Goal: Information Seeking & Learning: Learn about a topic

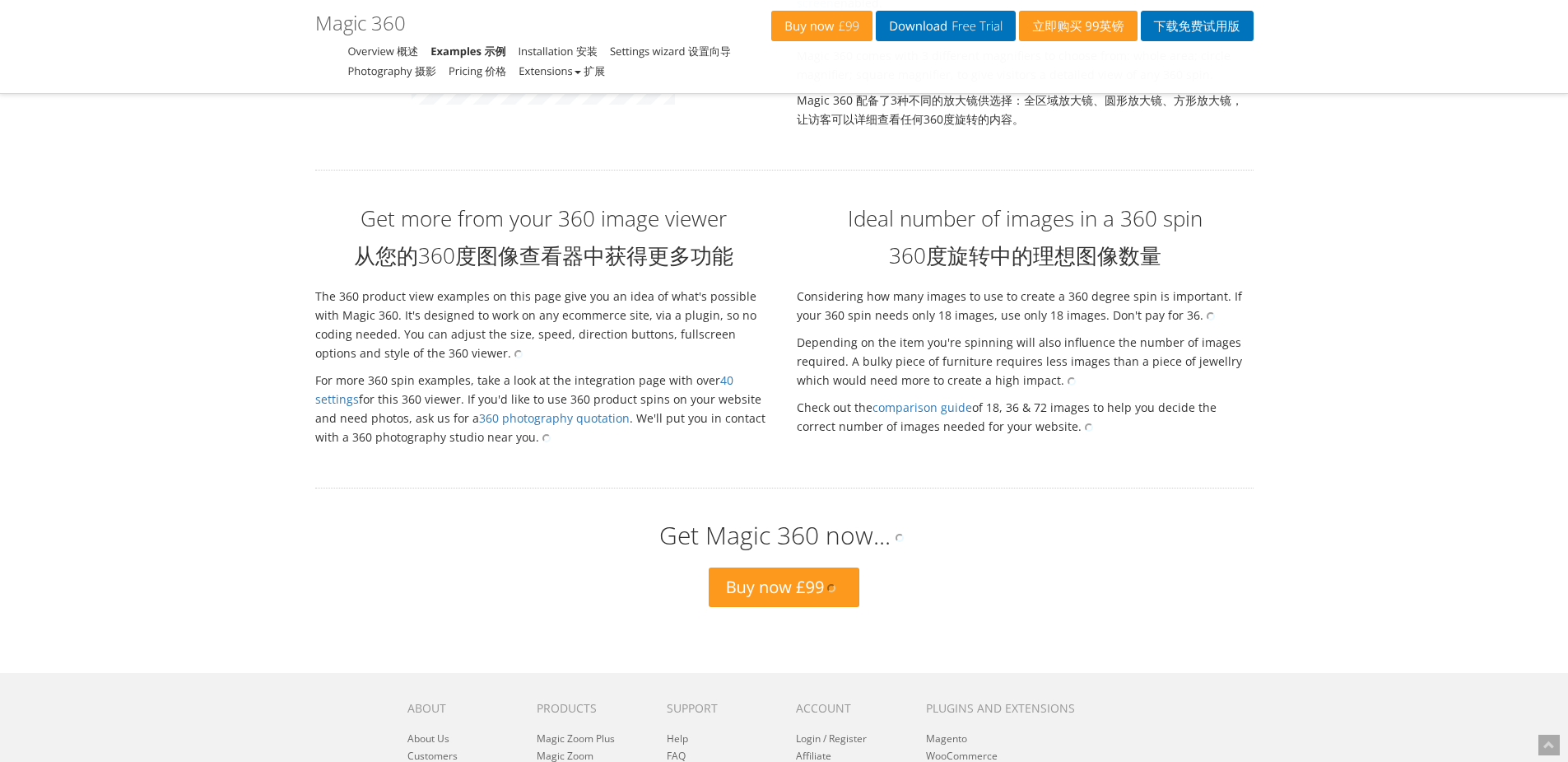
scroll to position [4125, 0]
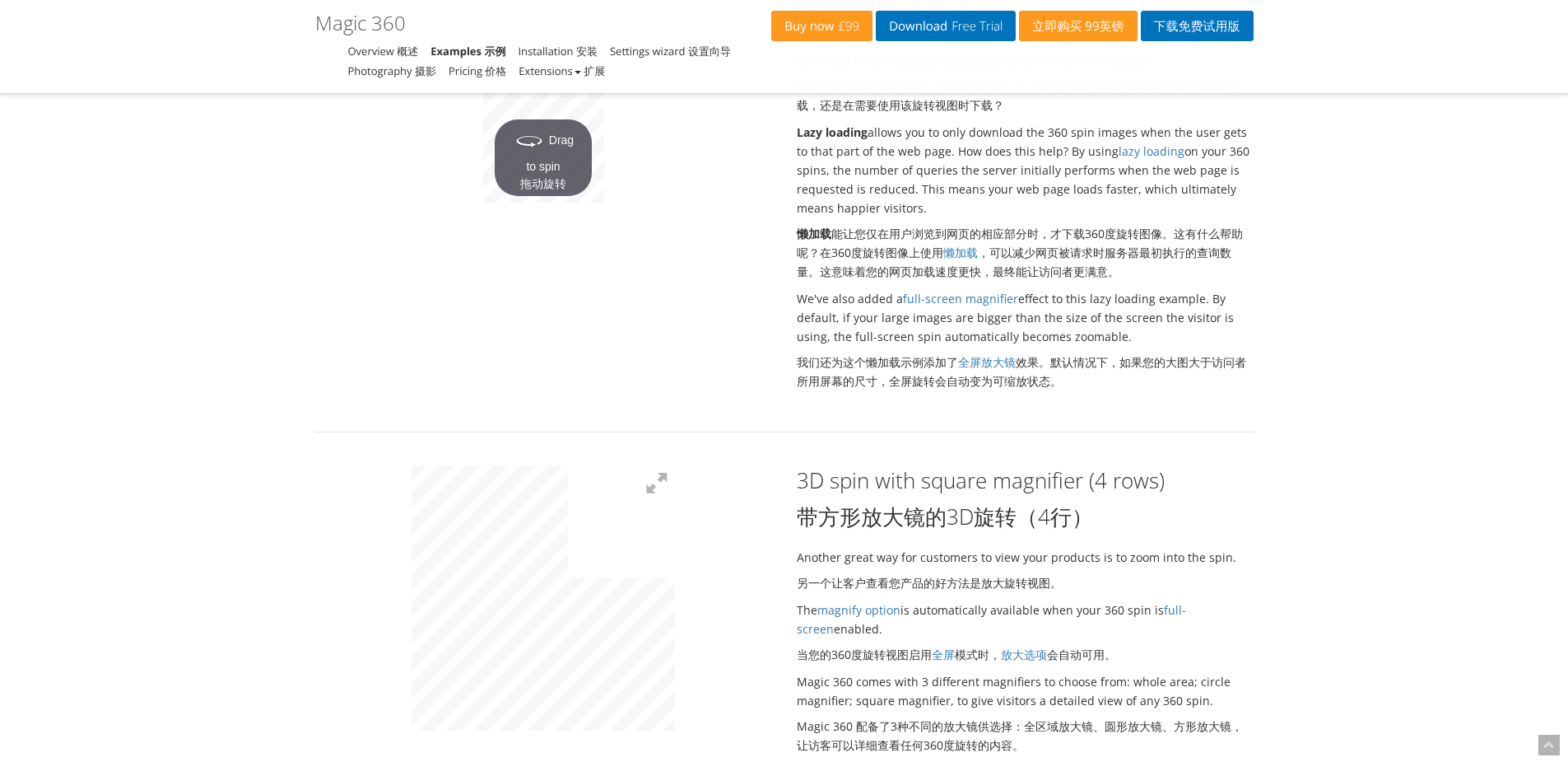
scroll to position [3384, 0]
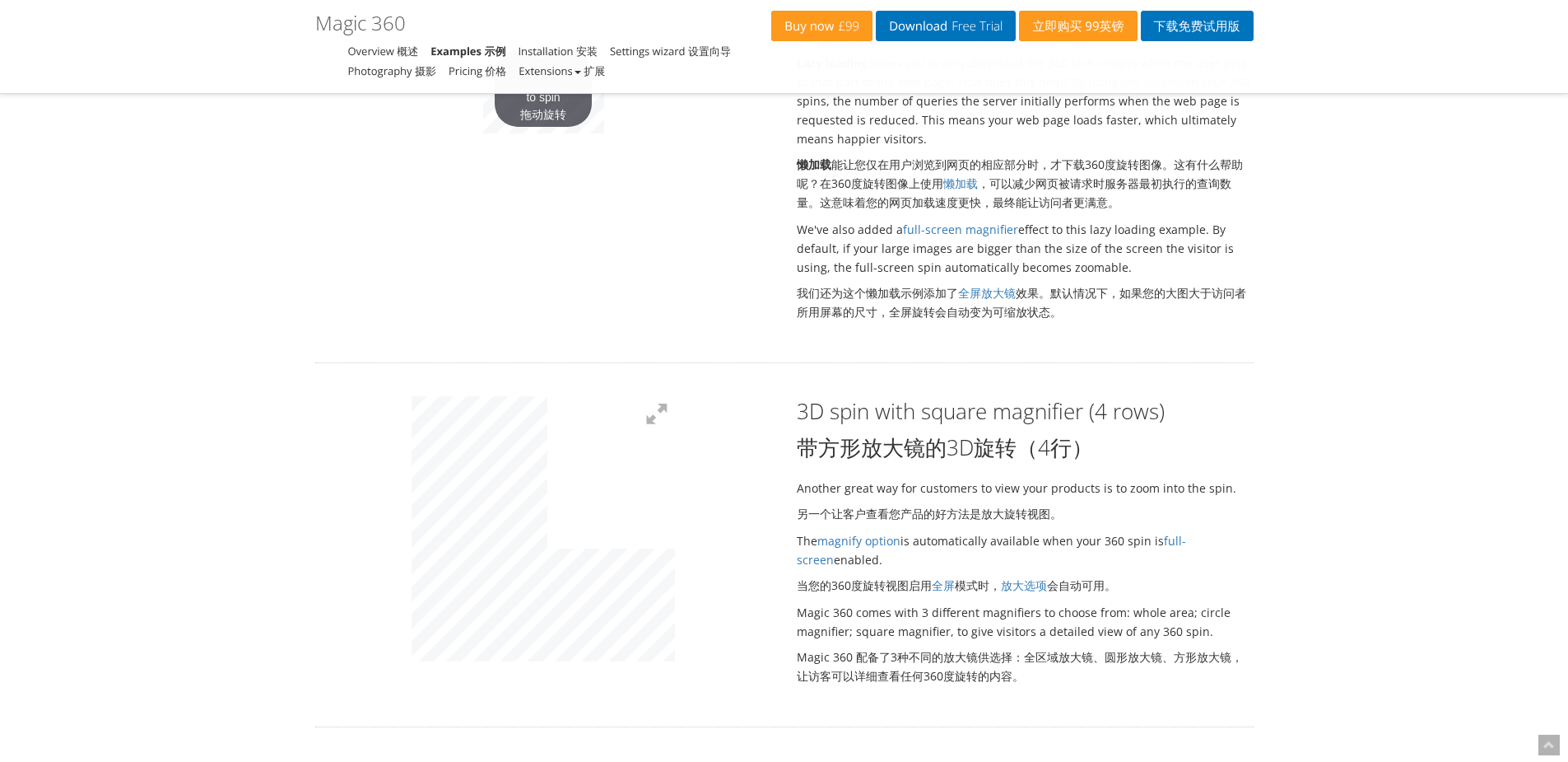
click at [737, 520] on div at bounding box center [544, 531] width 482 height 270
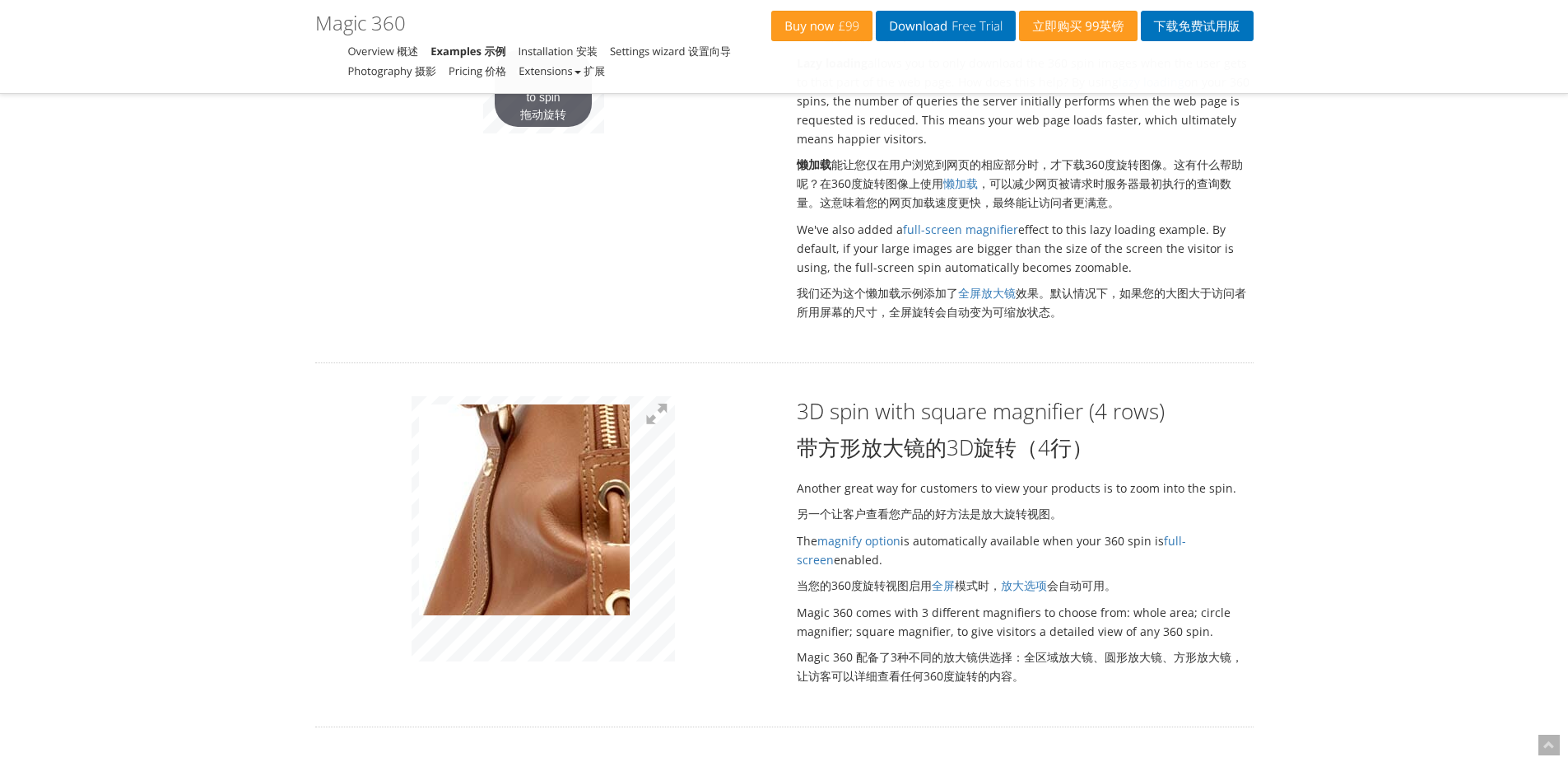
click at [524, 472] on img at bounding box center [584, 568] width 824 height 831
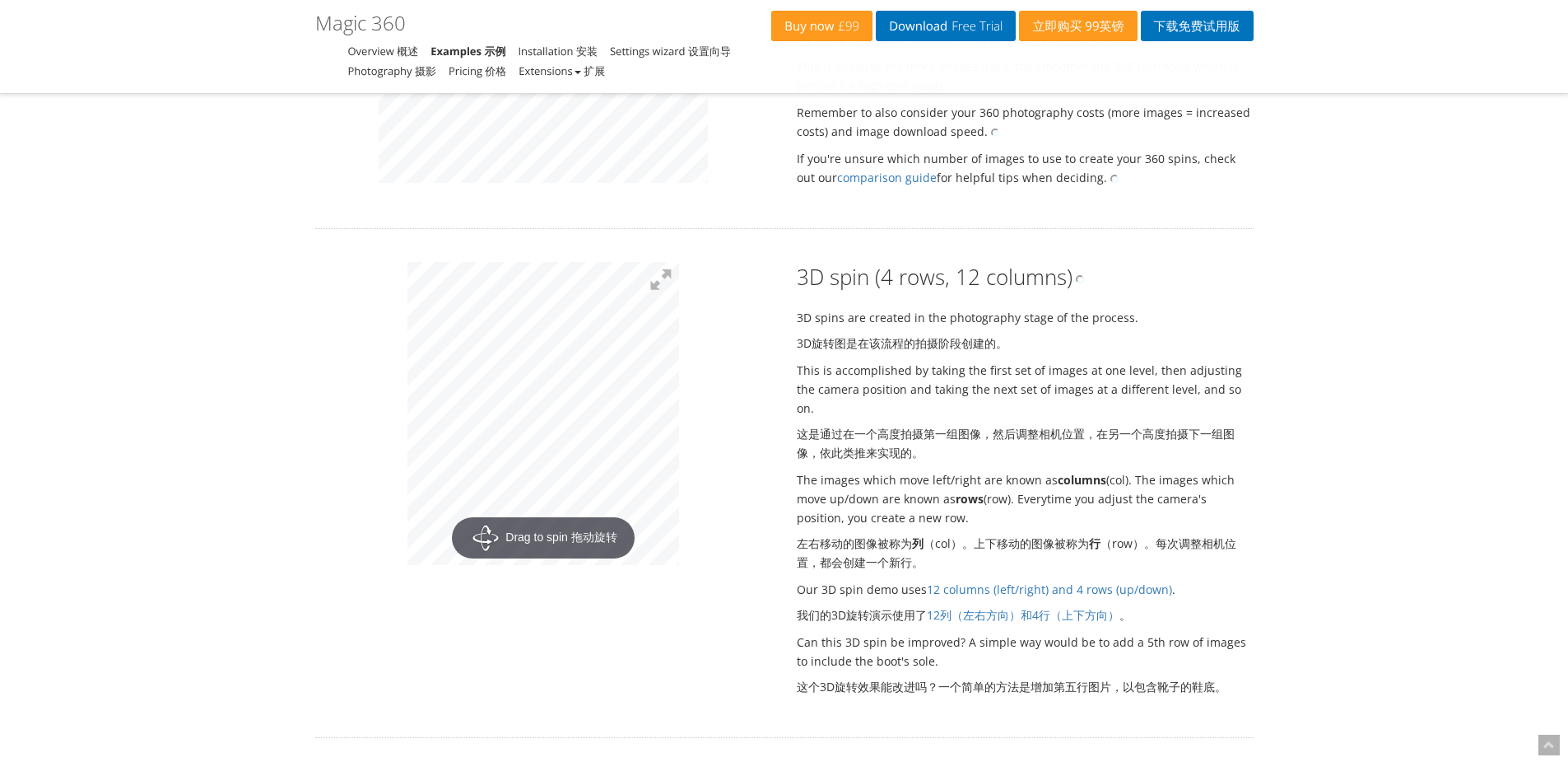
scroll to position [1737, 0]
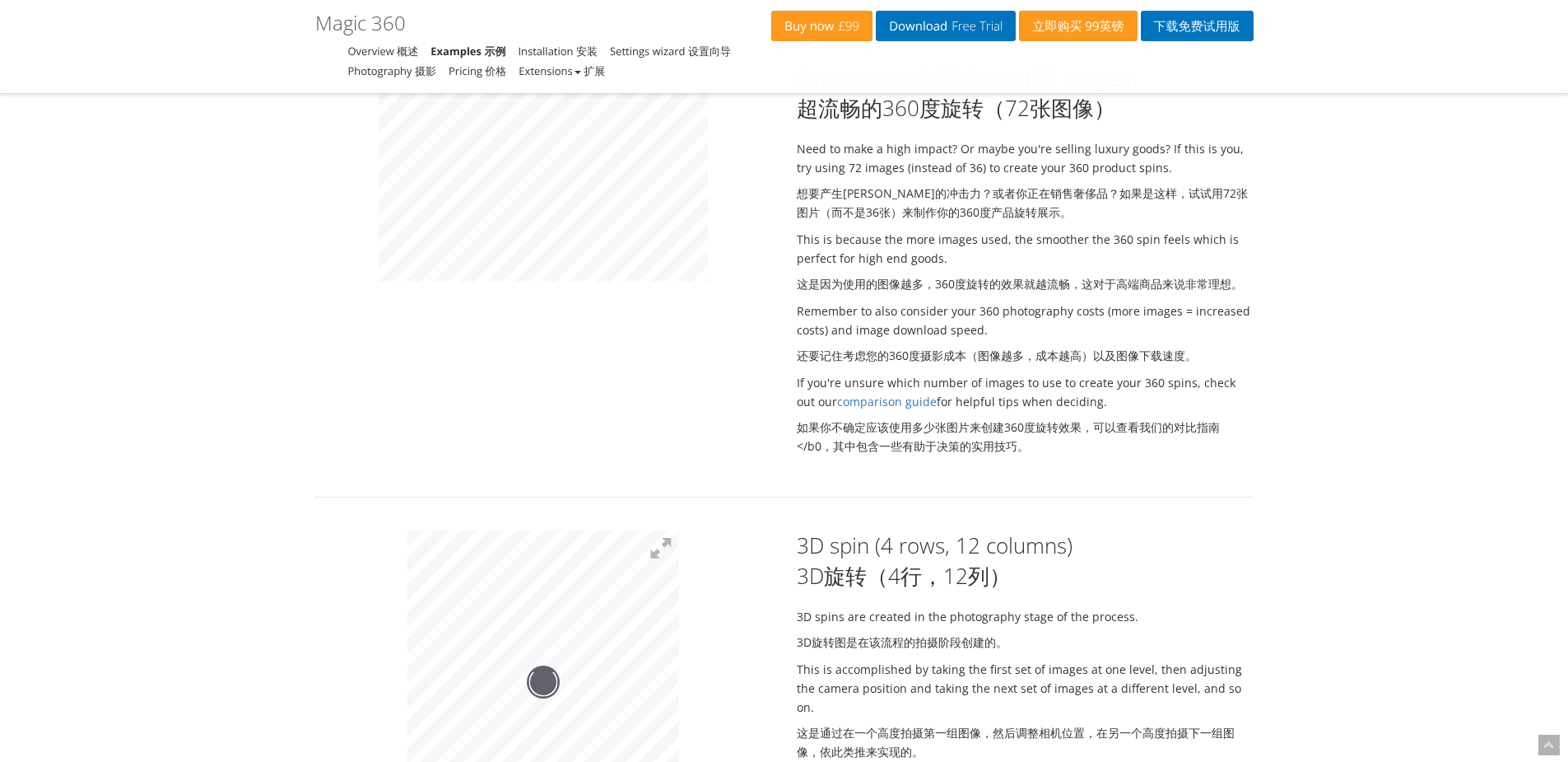
click at [583, 678] on div at bounding box center [543, 681] width 272 height 303
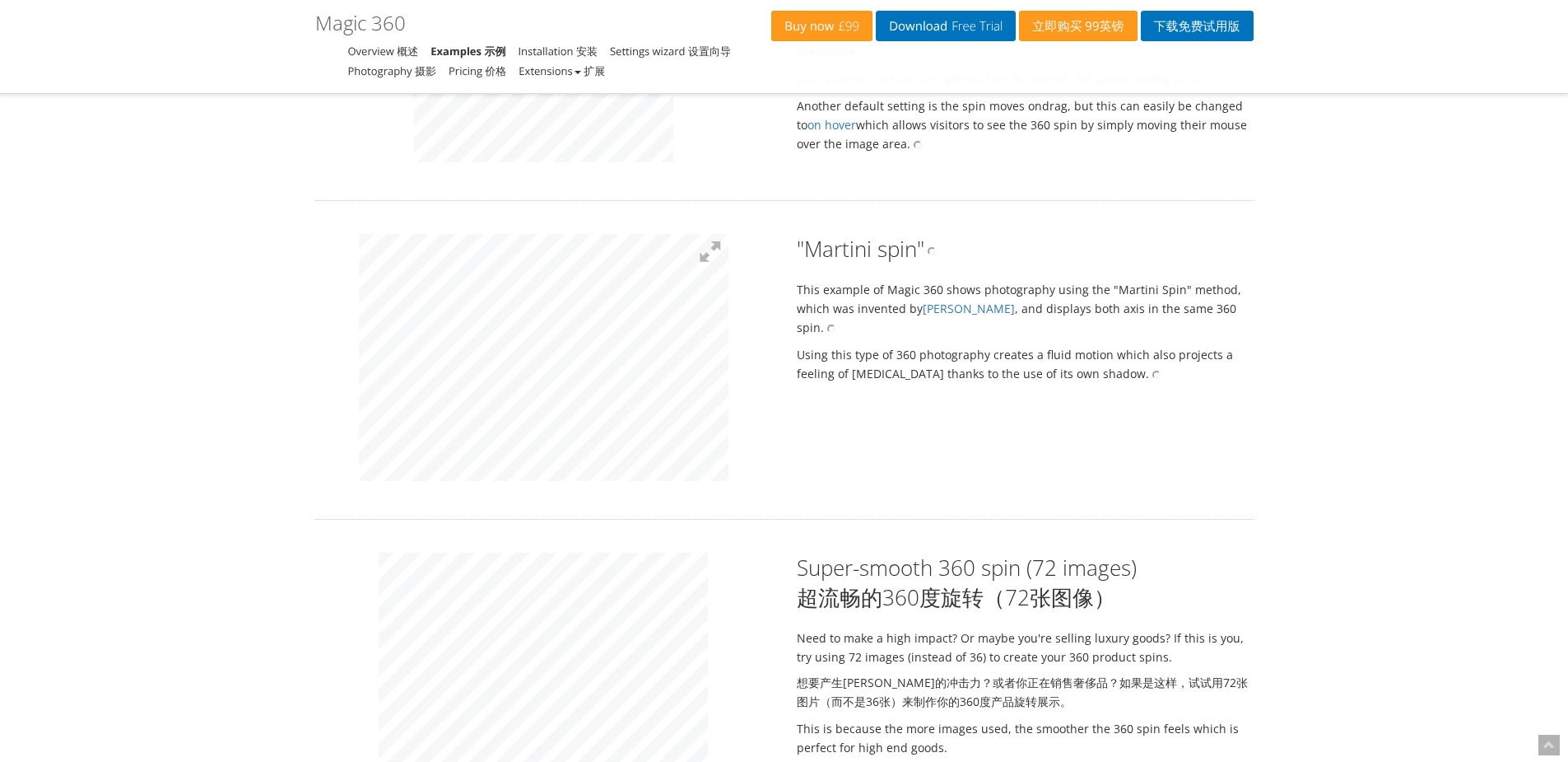
scroll to position [996, 0]
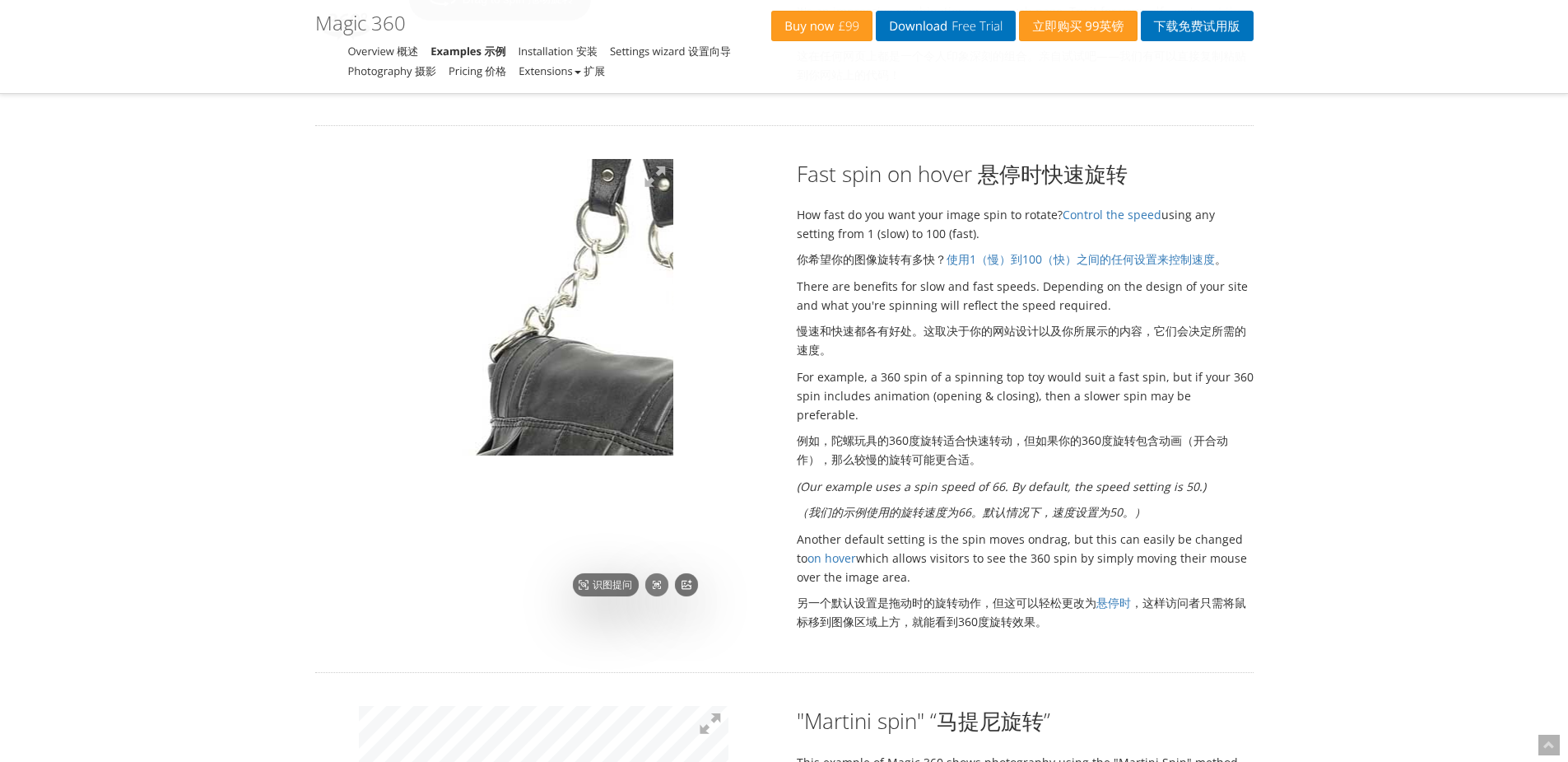
drag, startPoint x: 572, startPoint y: 306, endPoint x: 514, endPoint y: 156, distance: 160.8
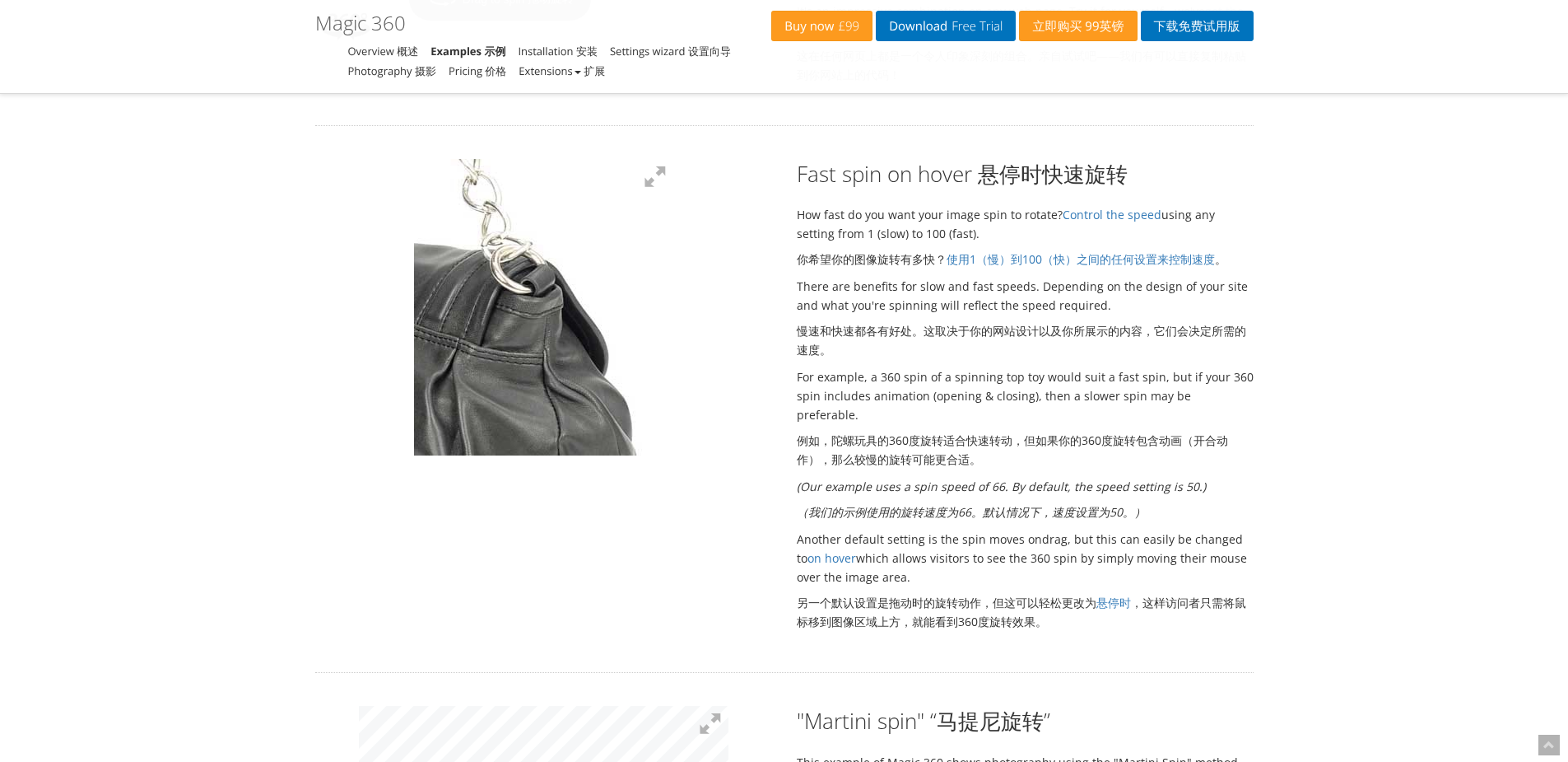
click at [676, 353] on div at bounding box center [544, 309] width 482 height 301
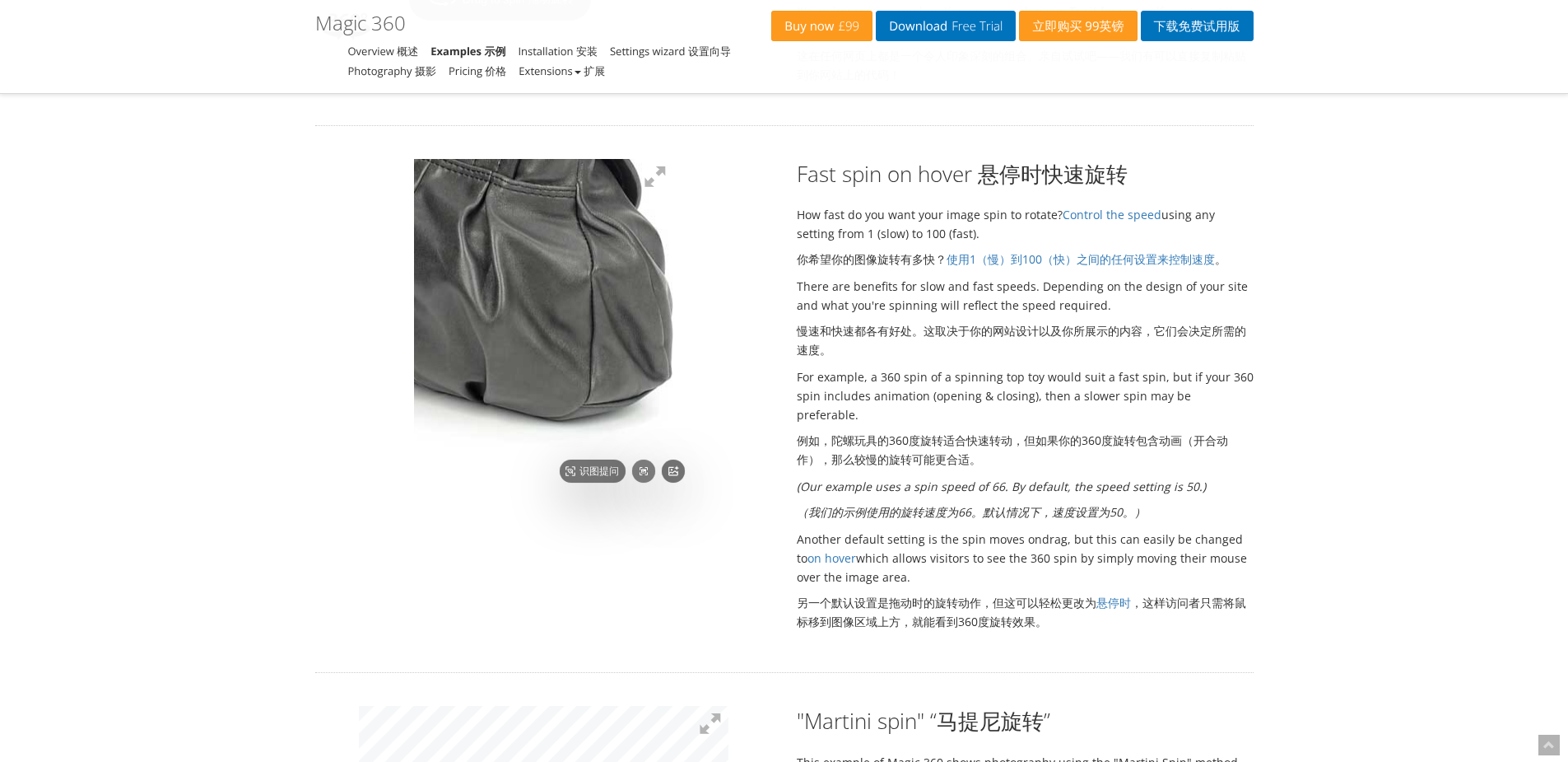
click at [576, 346] on img at bounding box center [434, 90] width 693 height 790
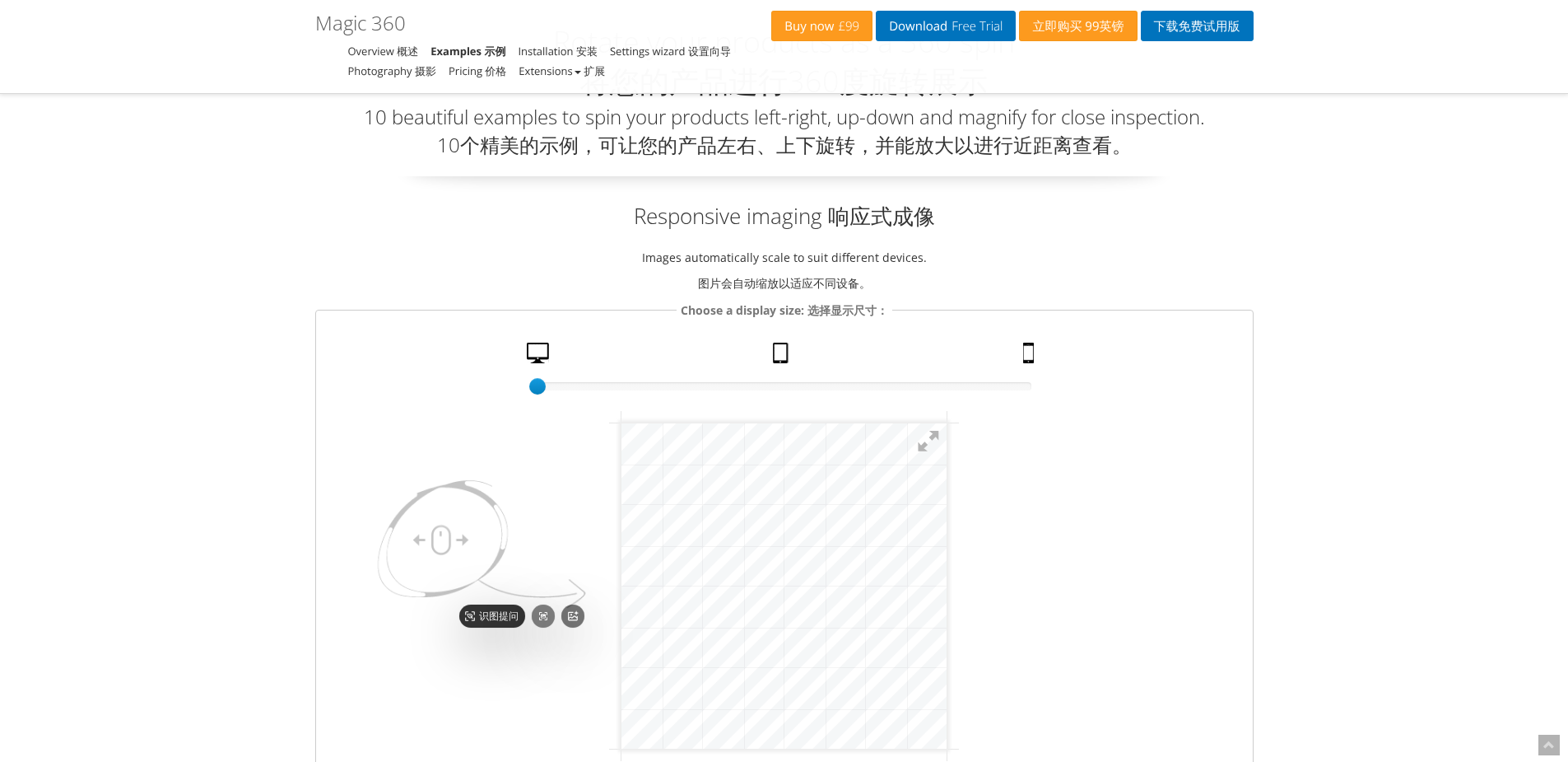
scroll to position [169, 0]
click at [947, 671] on html "mgctlbxN$M360 mgctlbxV$4.6.13 mgctlbxL$M" at bounding box center [784, 587] width 325 height 326
click at [947, 573] on html "mgctlbxN$M360 mgctlbxV$4.6.13 mgctlbxL$M" at bounding box center [784, 587] width 325 height 326
click at [947, 592] on html "mgctlbxN$M360 mgctlbxV$4.6.13 mgctlbxL$M" at bounding box center [784, 587] width 325 height 326
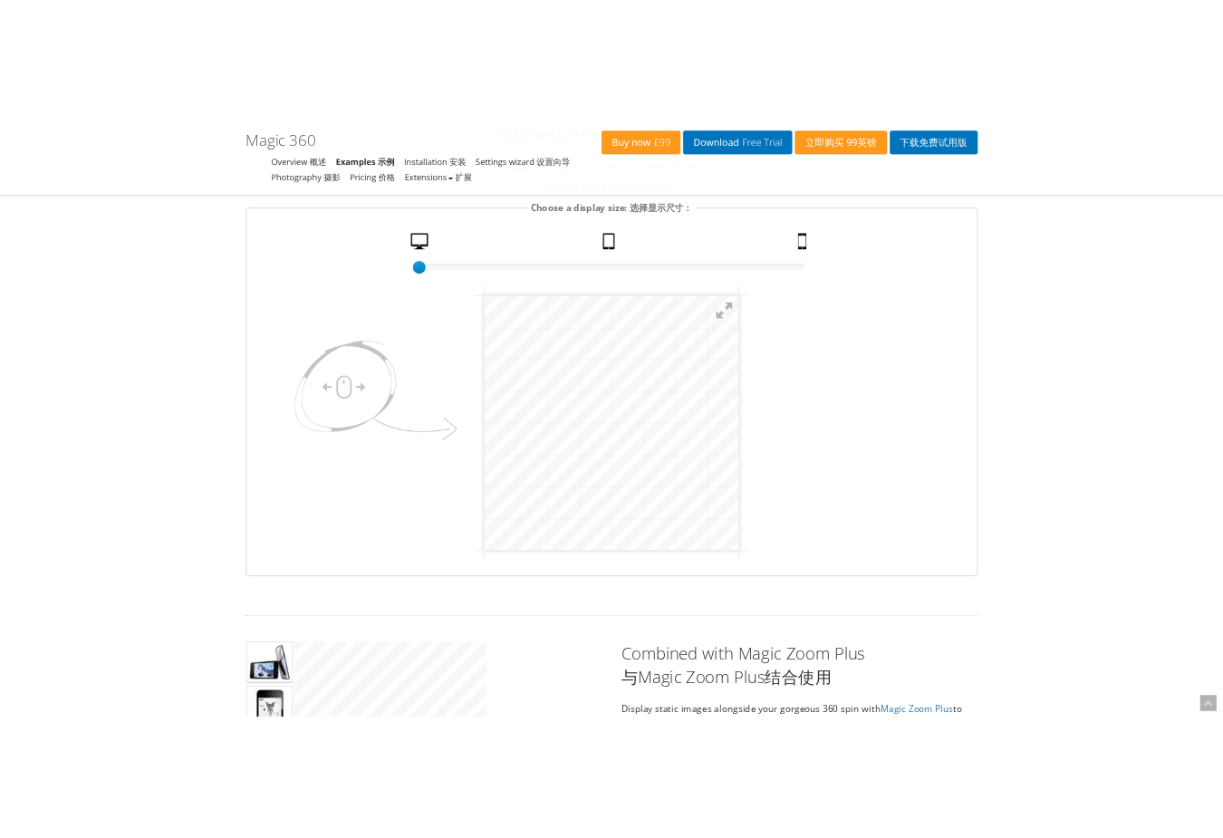
scroll to position [457, 0]
